Goal: Information Seeking & Learning: Learn about a topic

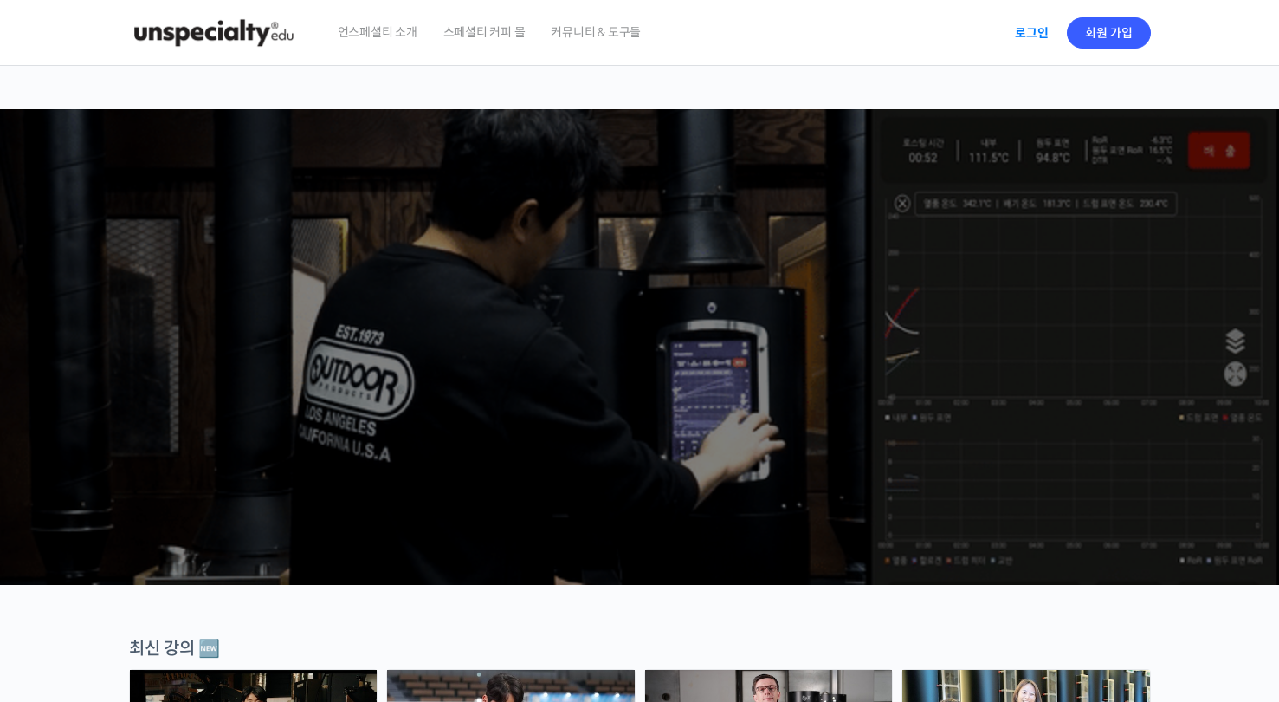
click at [1026, 25] on link "로그인" at bounding box center [1032, 33] width 55 height 40
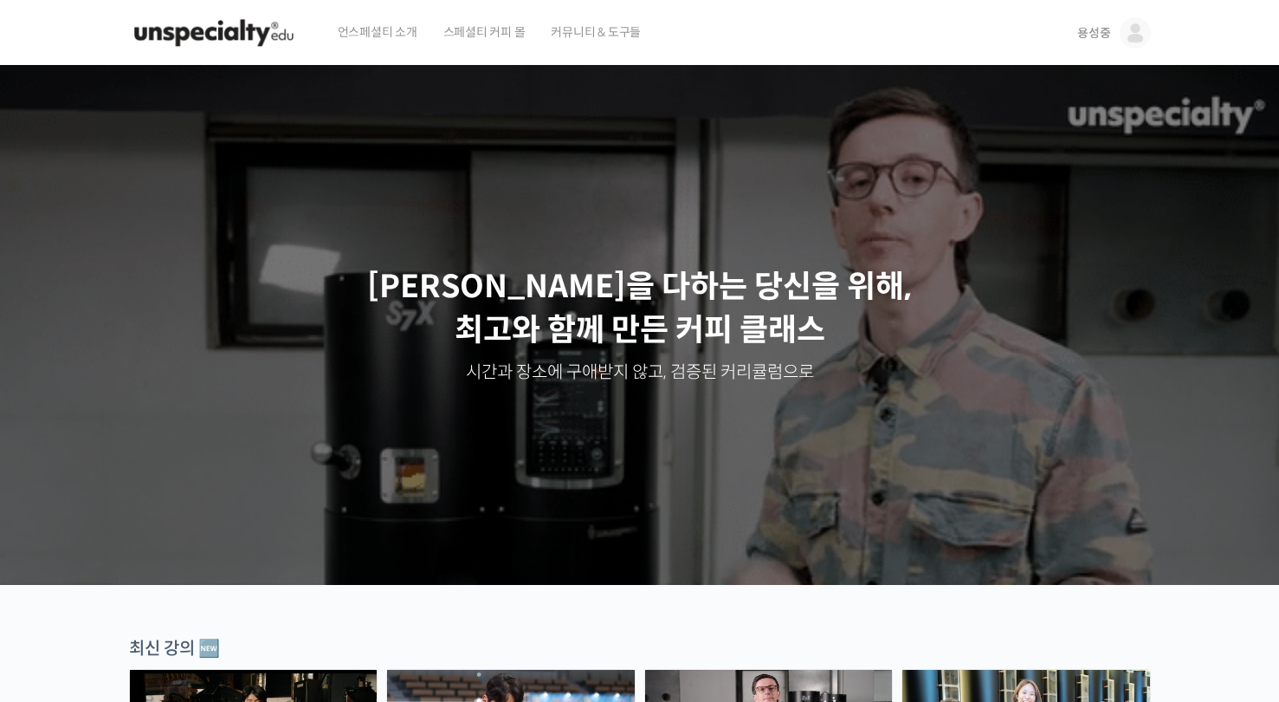
click at [1083, 29] on span "용성중" at bounding box center [1094, 33] width 33 height 16
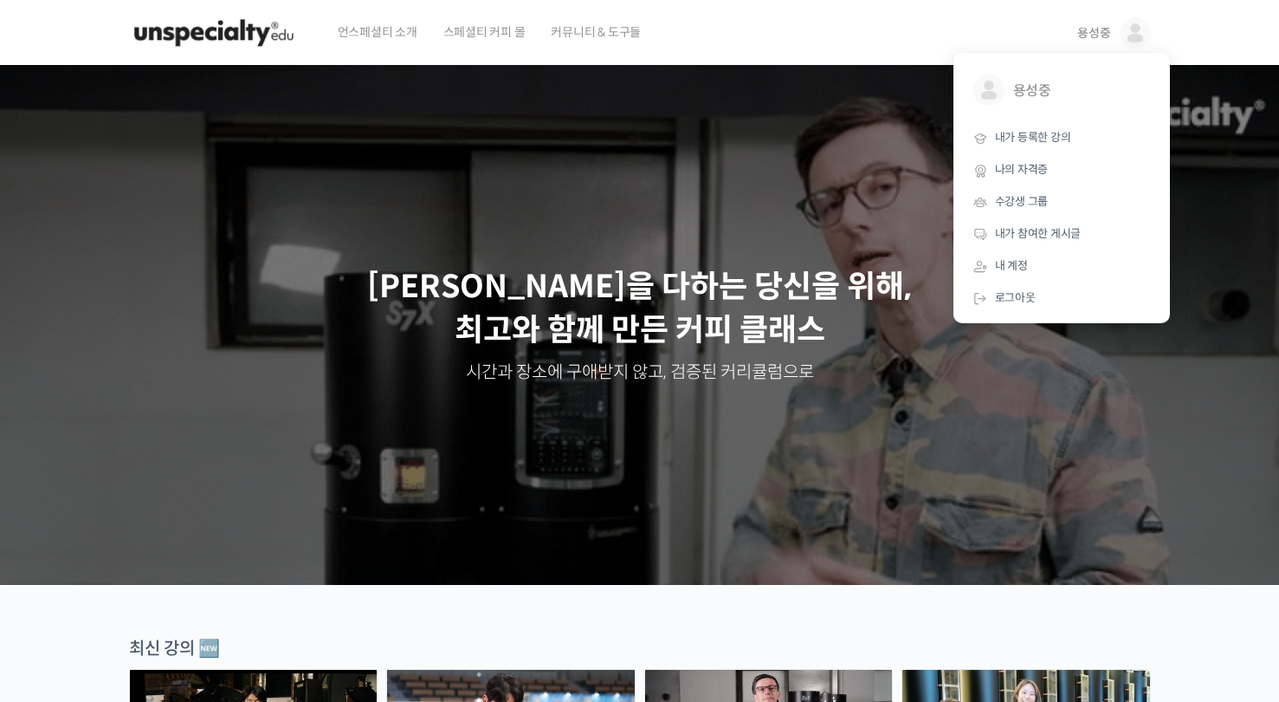
click at [877, 286] on p "최선을 다하는 당신을 위해, 최고와 함께 만든 커피 클래스" at bounding box center [640, 308] width 1246 height 87
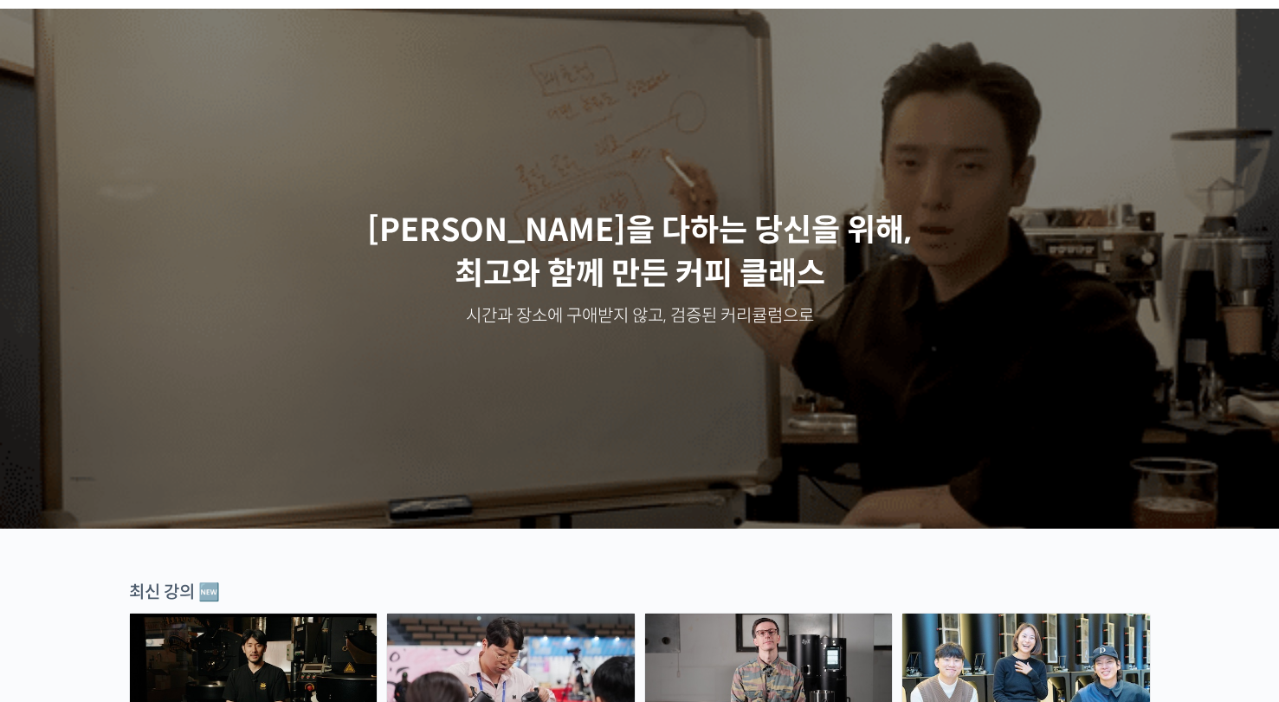
scroll to position [17, 0]
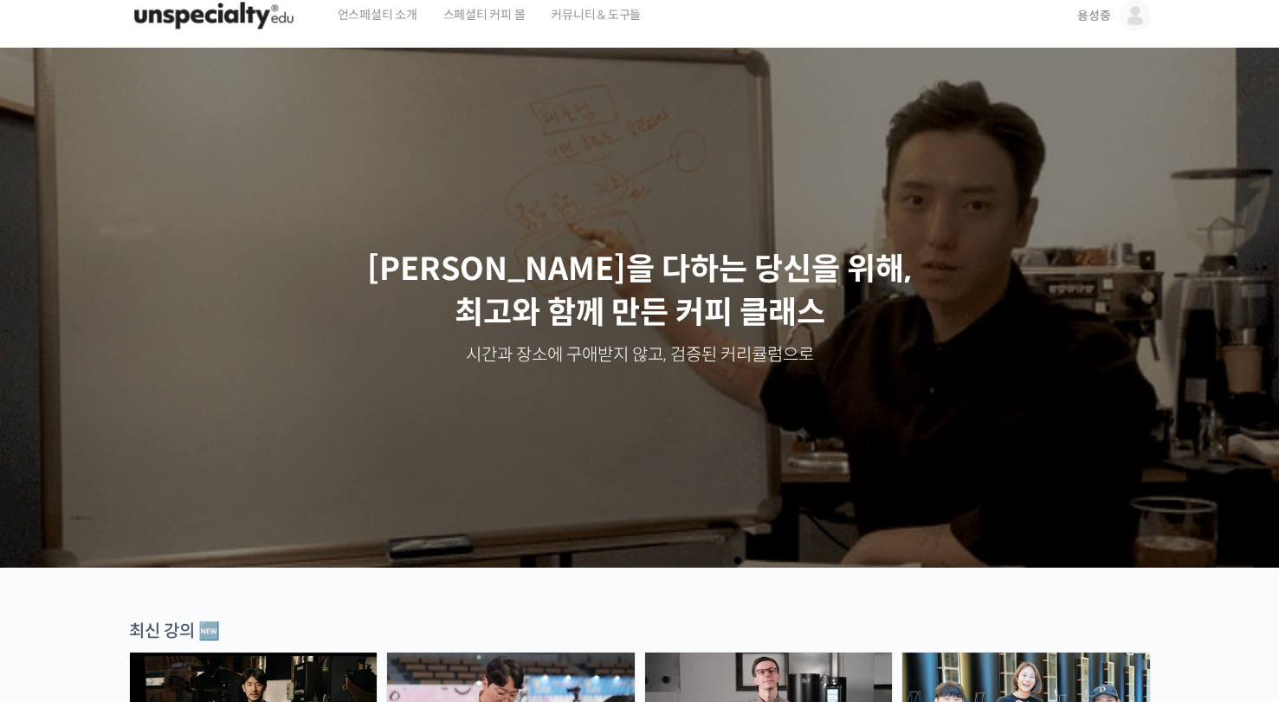
click at [1182, 30] on header "언스페셜티 소개 스페셜티 커피 몰 커뮤니티 & 도구들 용성중 용성중 @syzxc1591681118505 내가 등록한 강의 나의 자격증 수강생 …" at bounding box center [639, 16] width 1279 height 66
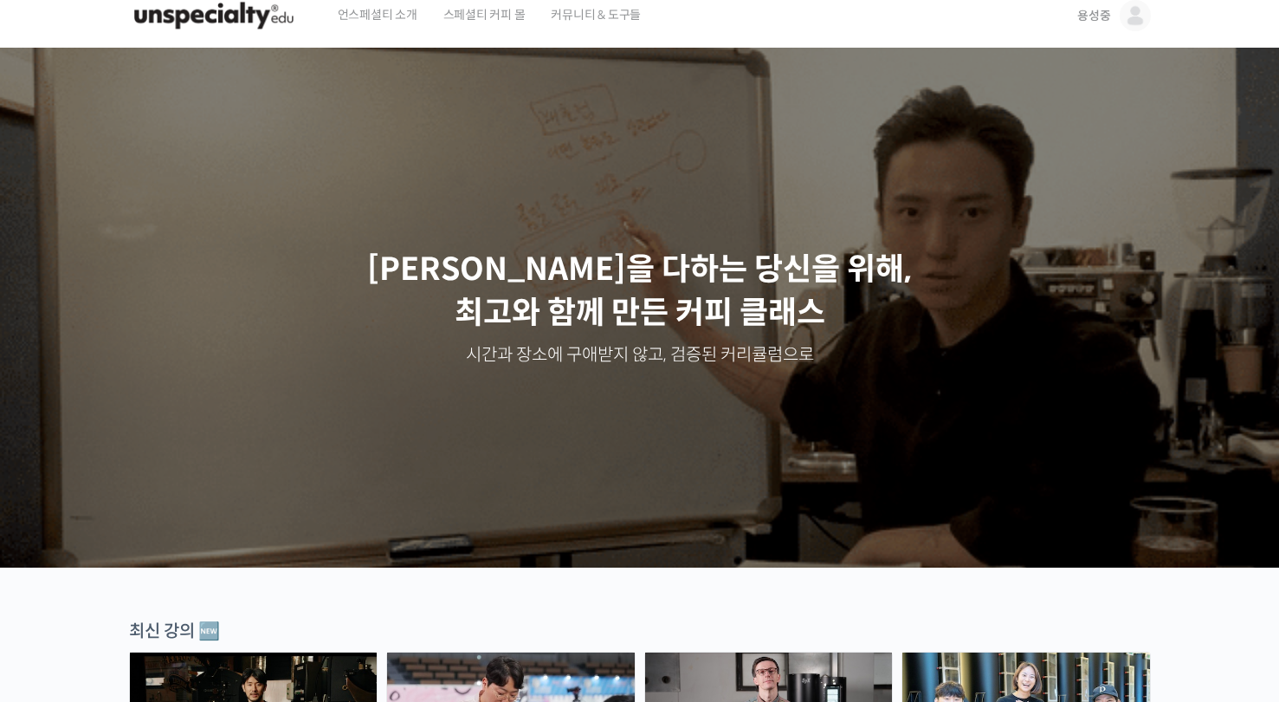
click at [1104, 22] on span "용성중" at bounding box center [1094, 16] width 33 height 16
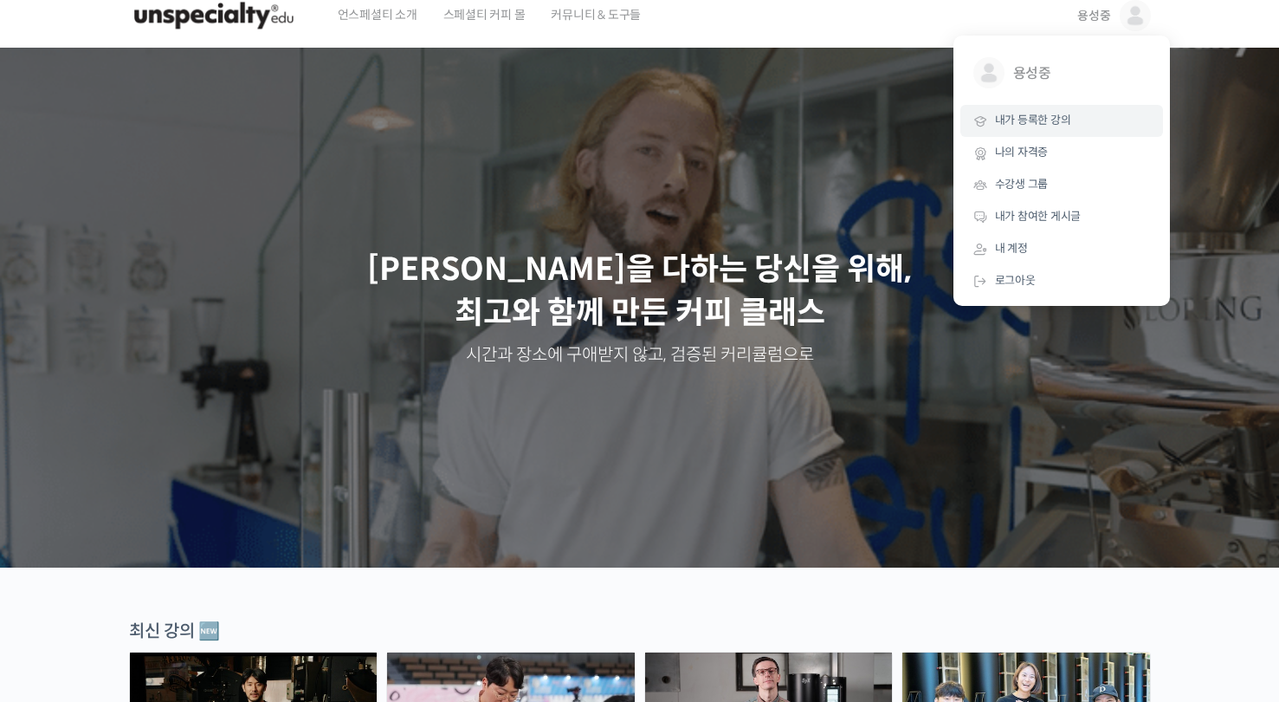
click at [1032, 125] on span "내가 등록한 강의" at bounding box center [1033, 120] width 76 height 15
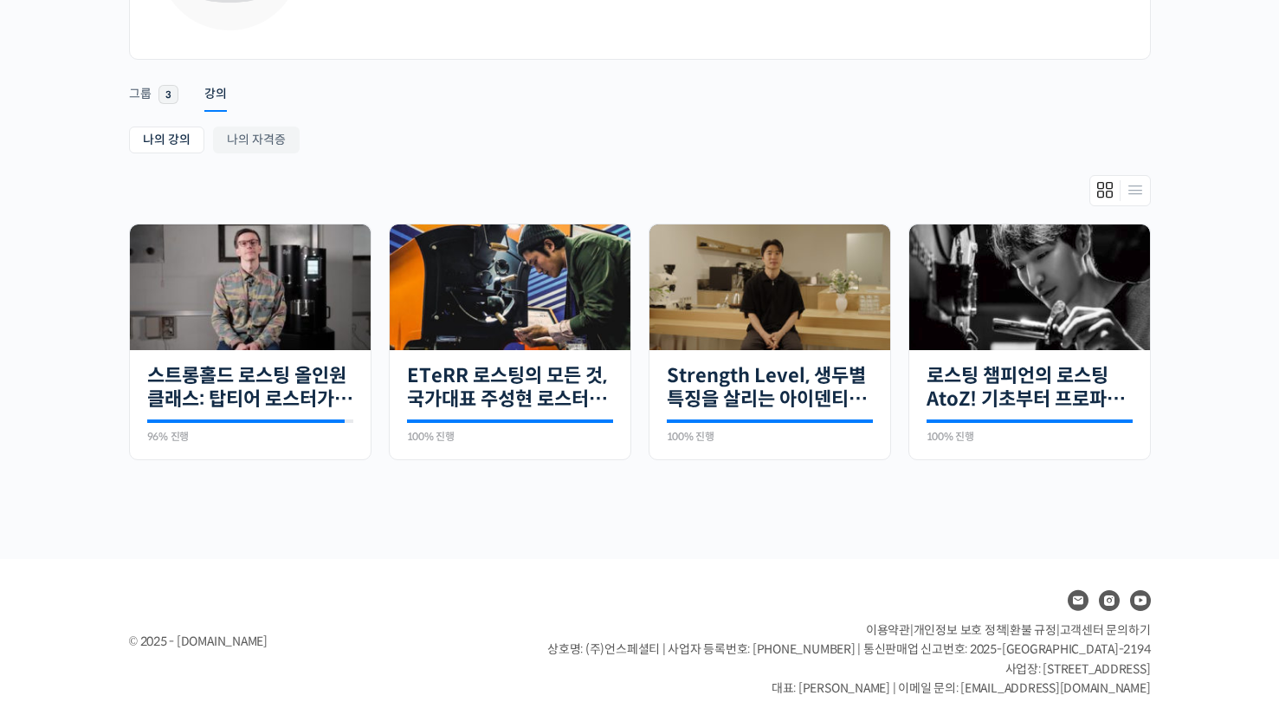
scroll to position [229, 0]
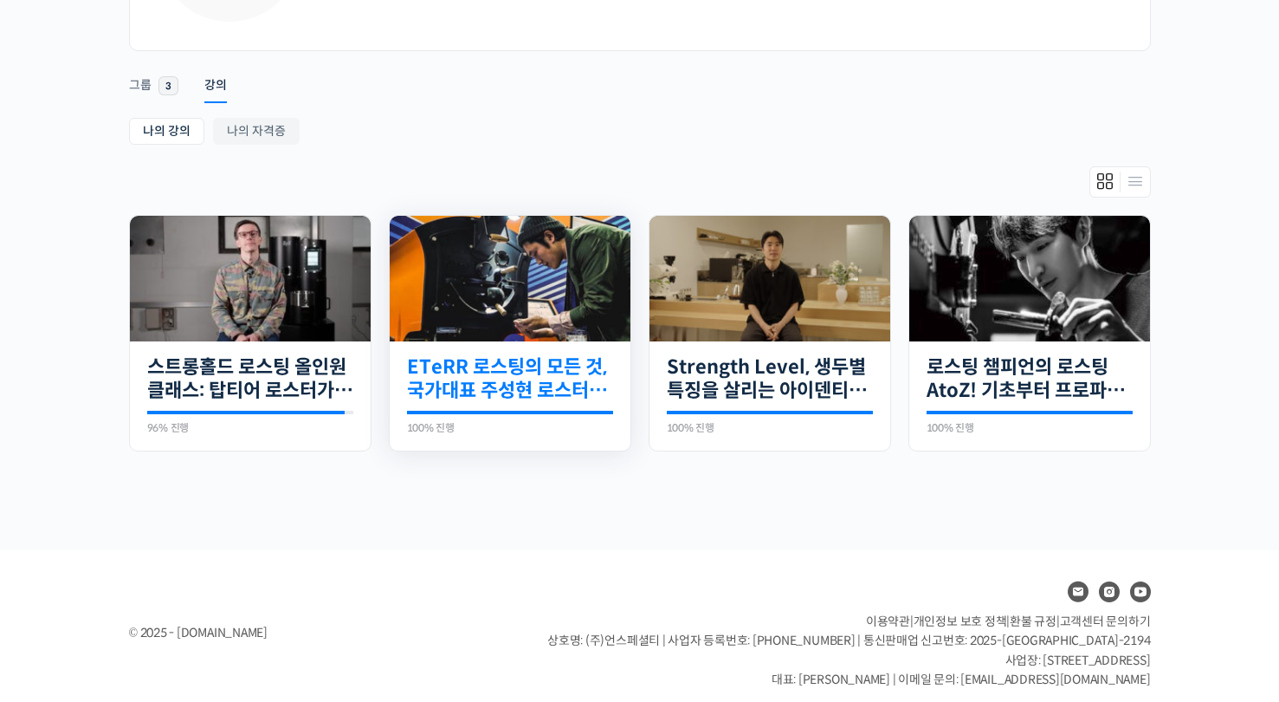
click at [578, 386] on link "ETeRR 로스팅의 모든 것, 국가대표 주성현 로스터의 심화 클래스" at bounding box center [510, 379] width 206 height 48
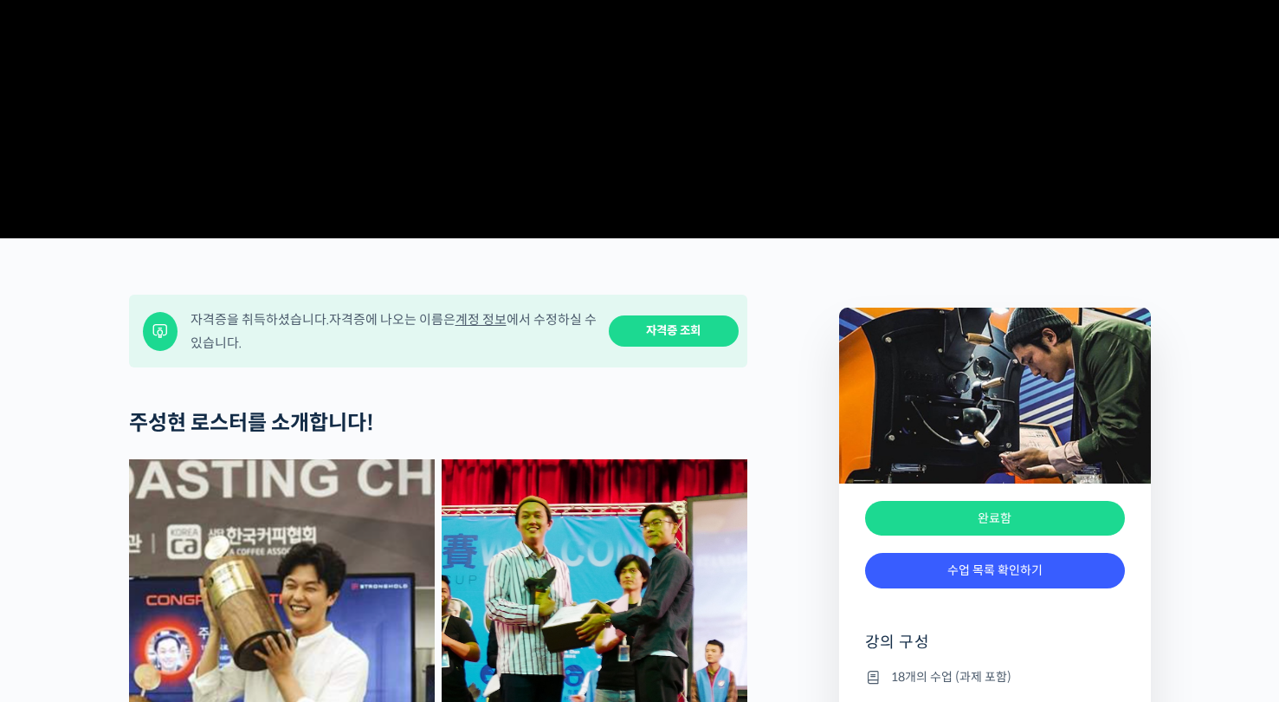
scroll to position [476, 0]
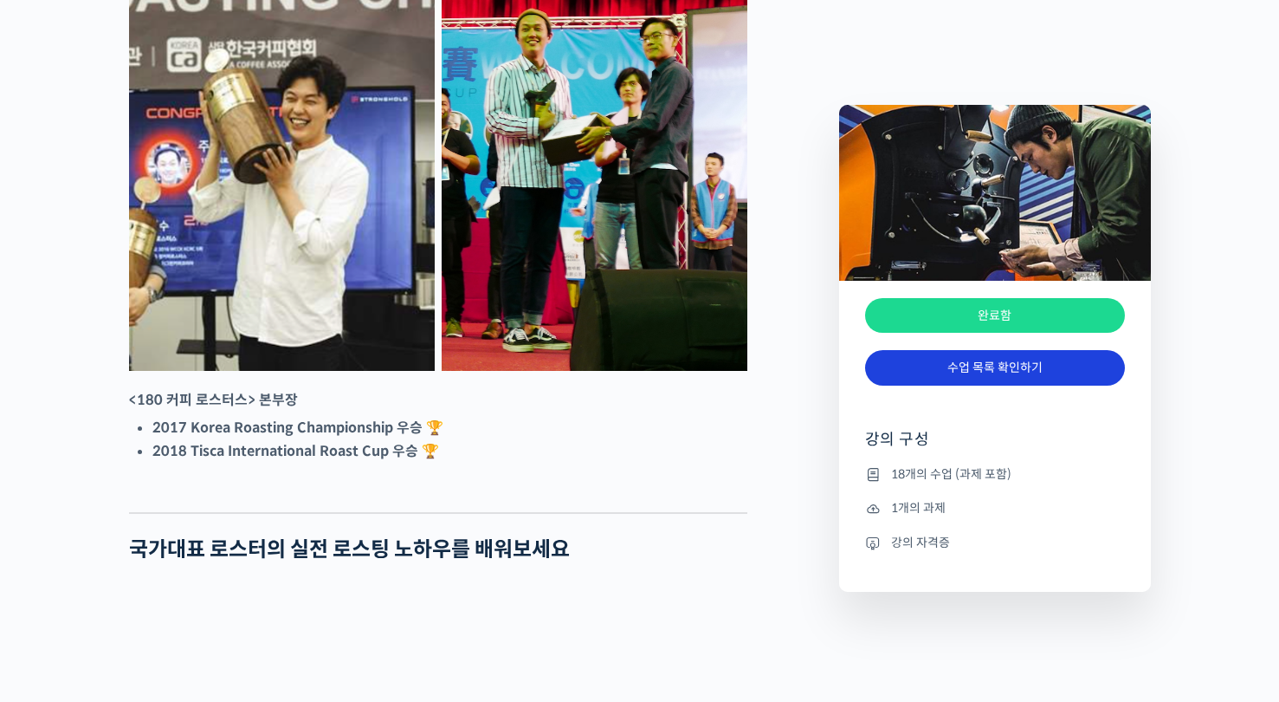
click at [974, 371] on link "수업 목록 확인하기" at bounding box center [995, 368] width 260 height 36
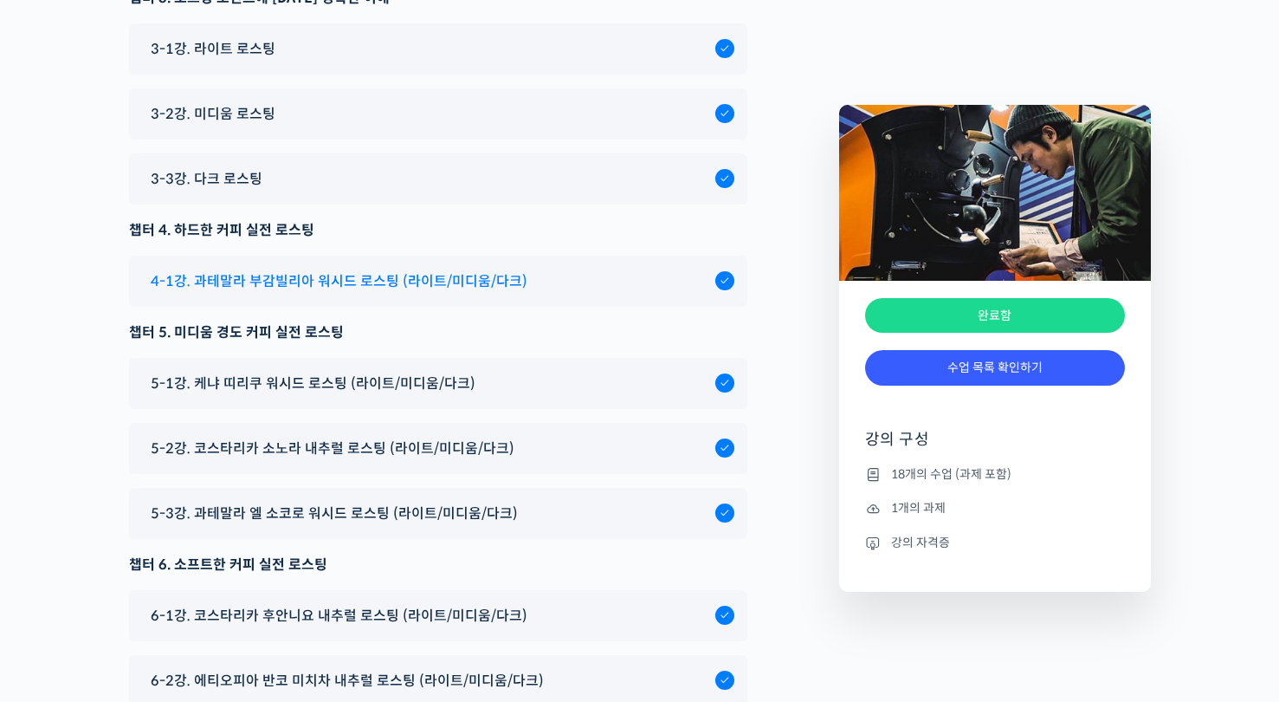
scroll to position [10111, 0]
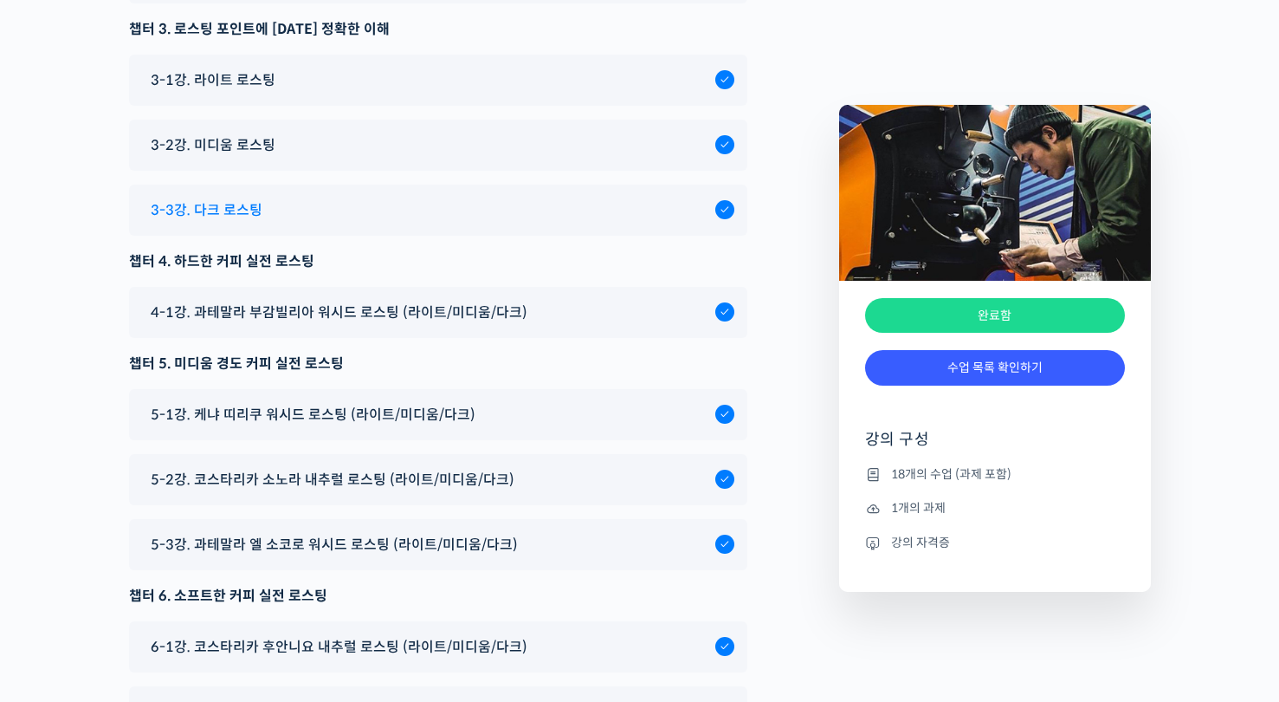
click at [328, 236] on div "3-3강. 다크 로스팅" at bounding box center [438, 209] width 618 height 51
click at [246, 222] on span "3-3강. 다크 로스팅" at bounding box center [207, 209] width 112 height 23
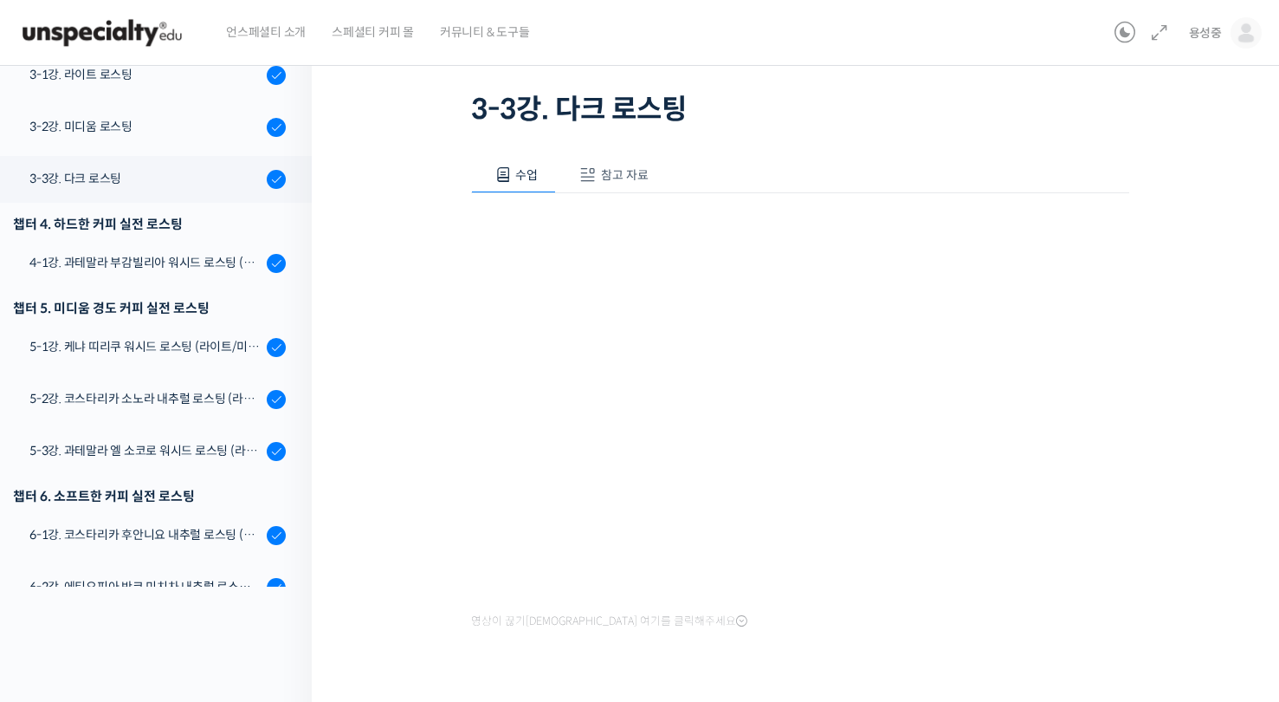
scroll to position [108, 0]
